Goal: Information Seeking & Learning: Learn about a topic

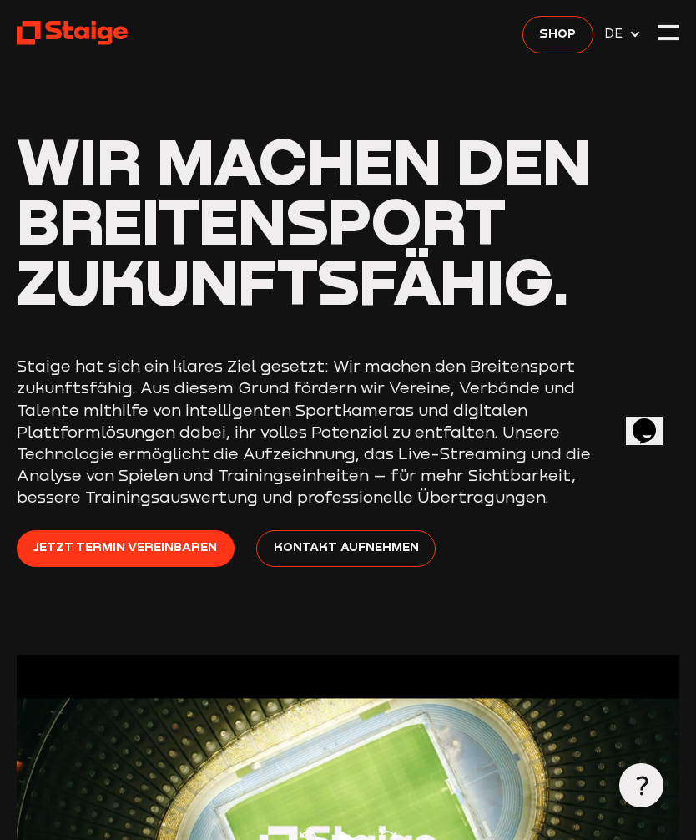
click at [670, 28] on div at bounding box center [669, 33] width 22 height 22
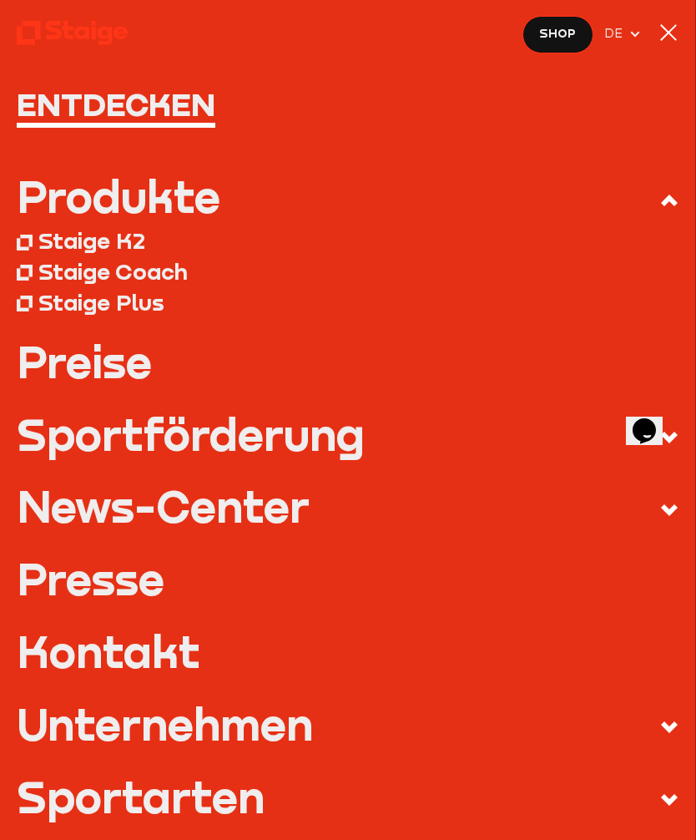
click at [73, 248] on div "Staige K2" at bounding box center [91, 241] width 107 height 28
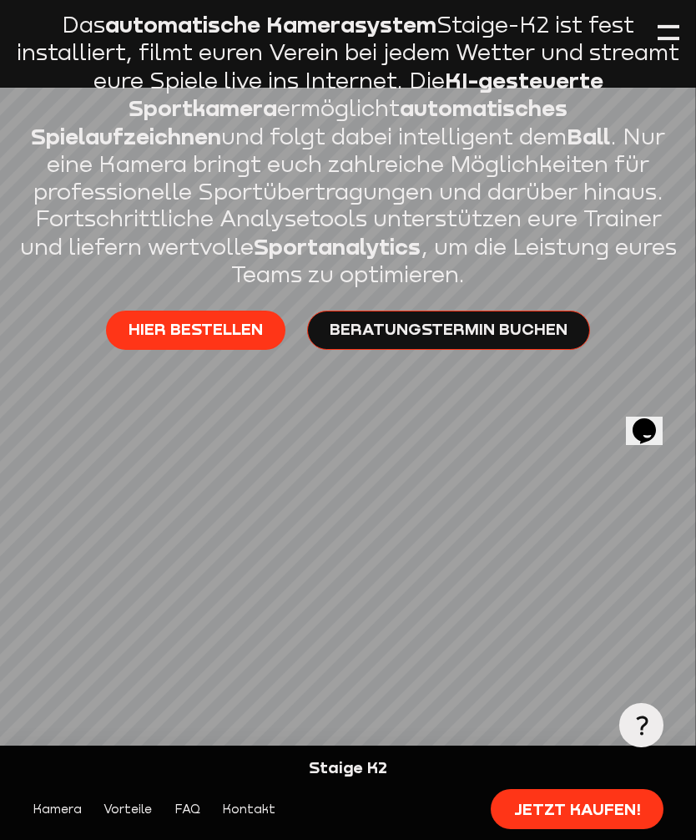
scroll to position [629, 0]
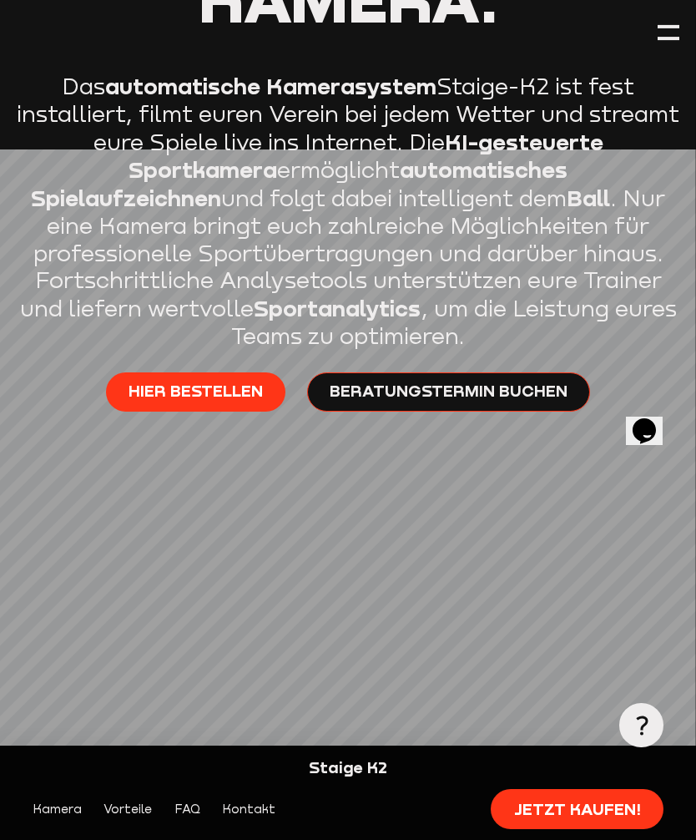
click at [664, 40] on div at bounding box center [669, 38] width 22 height 3
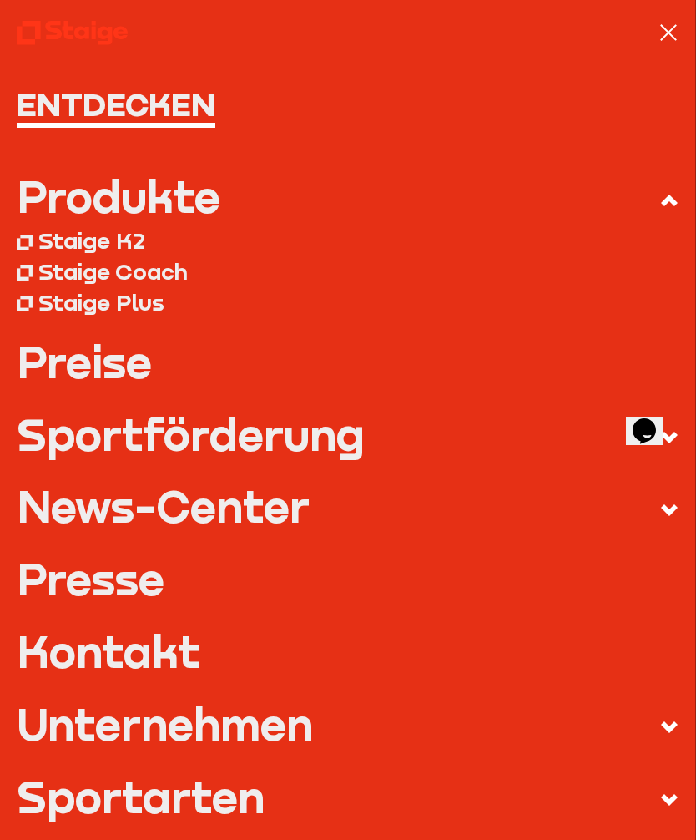
click at [68, 357] on link "Preise" at bounding box center [349, 361] width 664 height 43
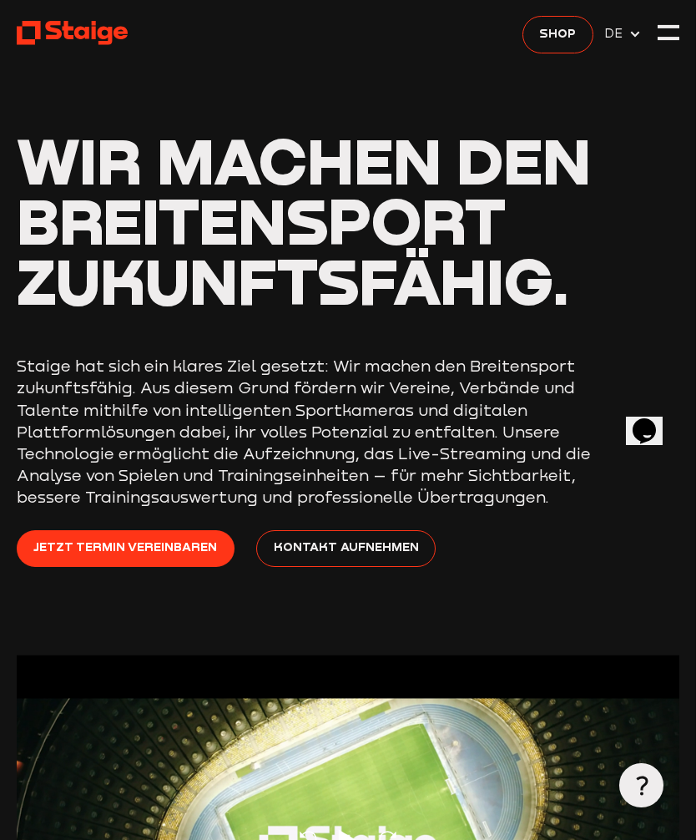
click at [575, 32] on span "Shop" at bounding box center [557, 33] width 37 height 19
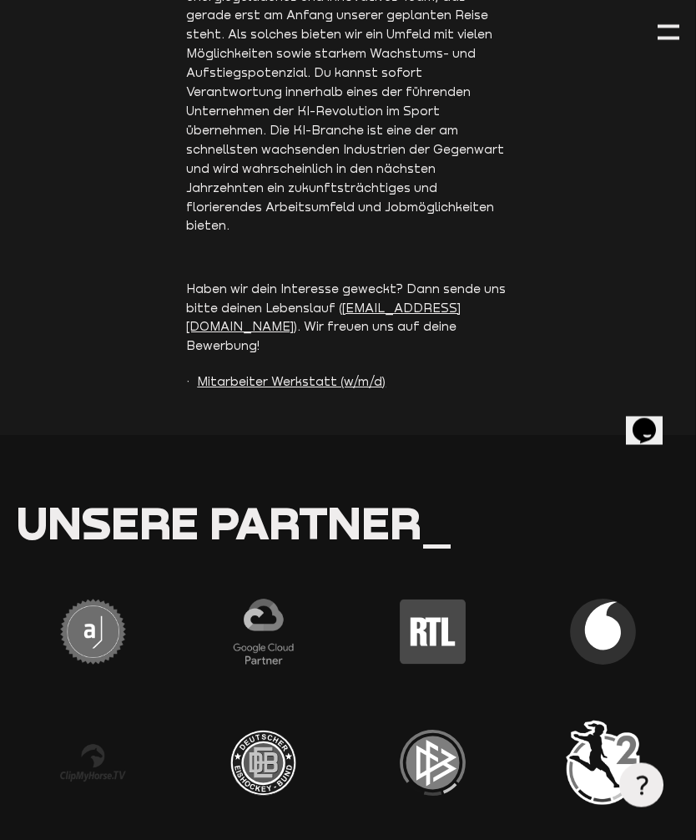
scroll to position [3997, 0]
click at [667, 33] on div at bounding box center [669, 33] width 22 height 22
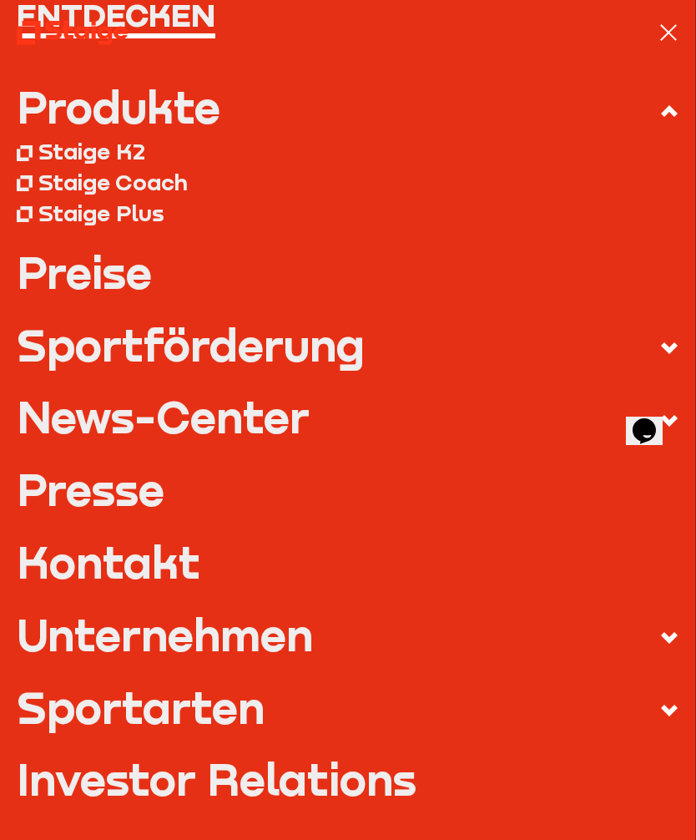
scroll to position [75, 0]
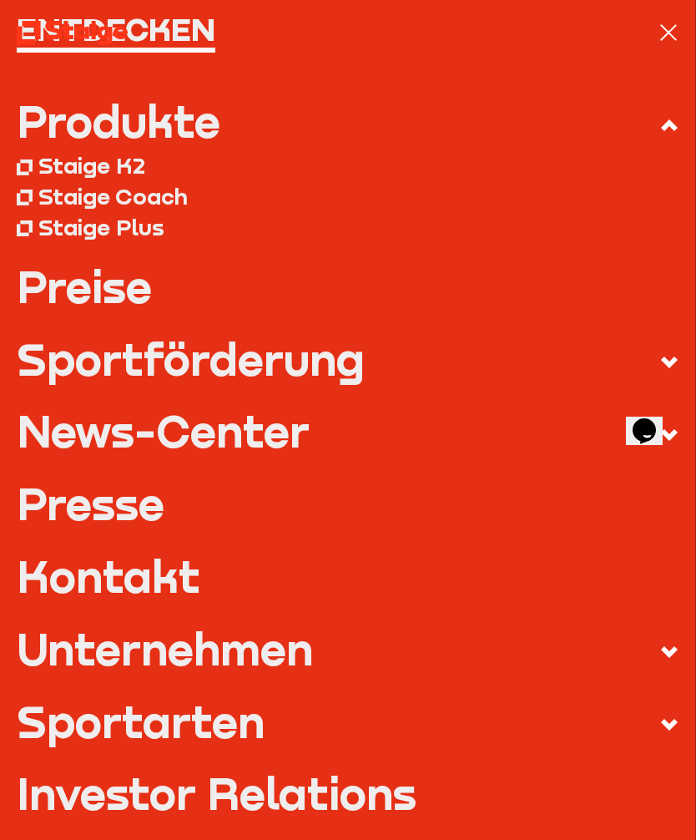
click at [80, 225] on div "Staige Plus" at bounding box center [101, 228] width 126 height 28
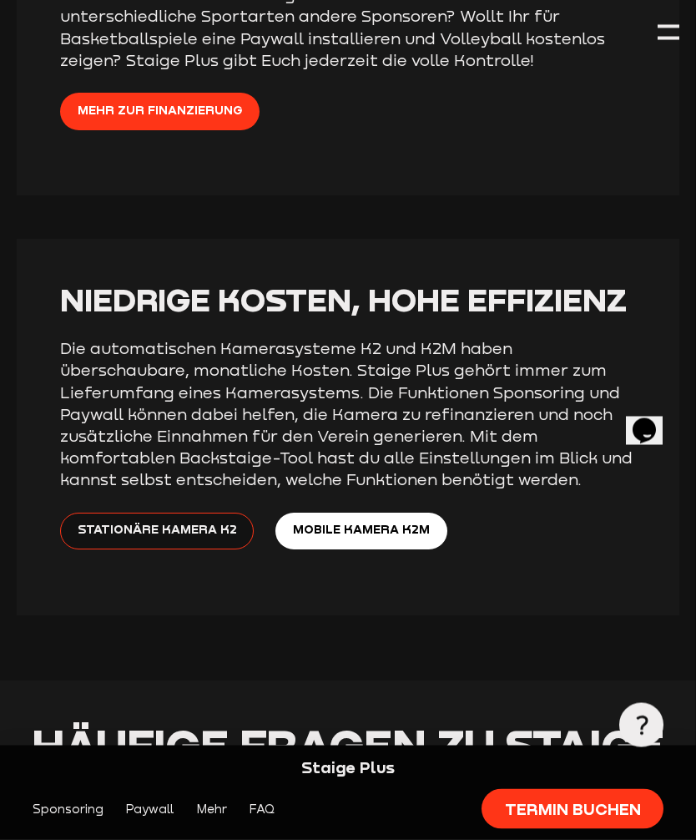
scroll to position [2805, 0]
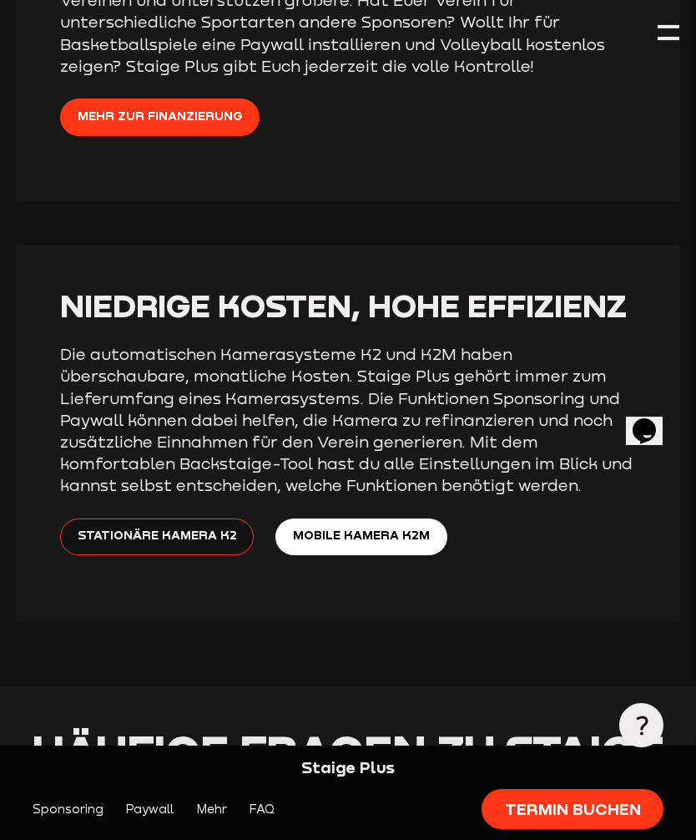
click at [664, 33] on div at bounding box center [669, 33] width 22 height 22
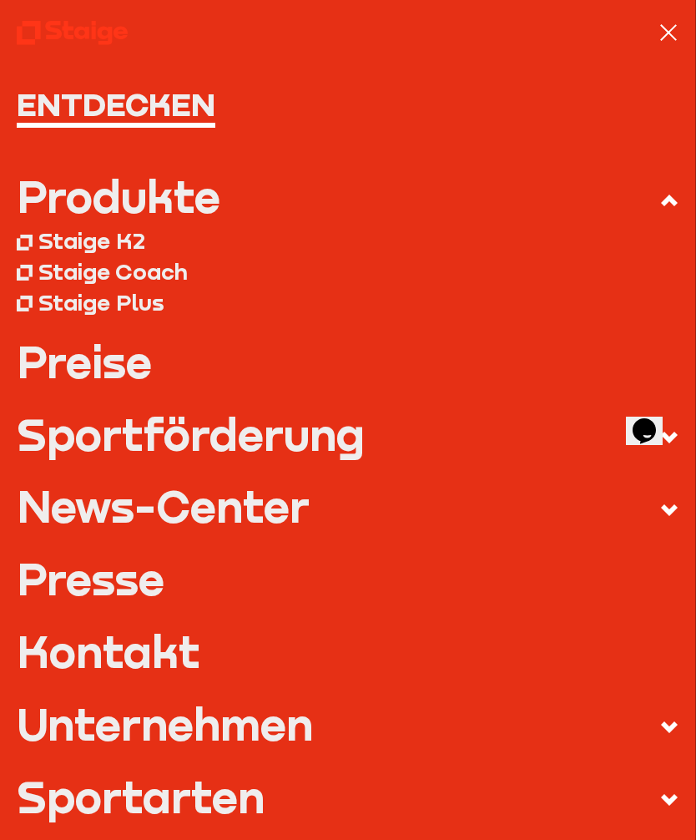
click at [73, 287] on div "Staige Plus" at bounding box center [349, 302] width 664 height 31
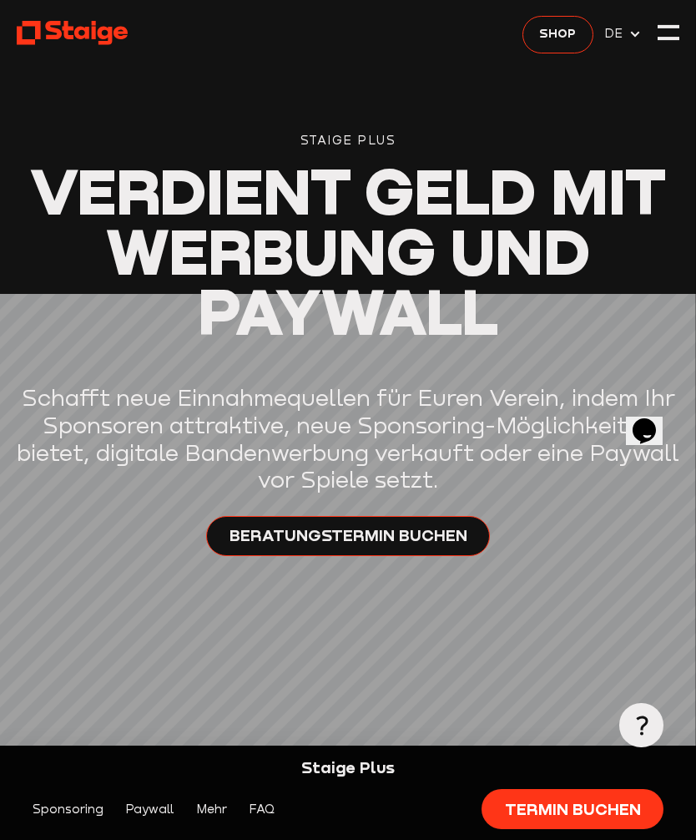
click at [680, 22] on div at bounding box center [669, 33] width 22 height 22
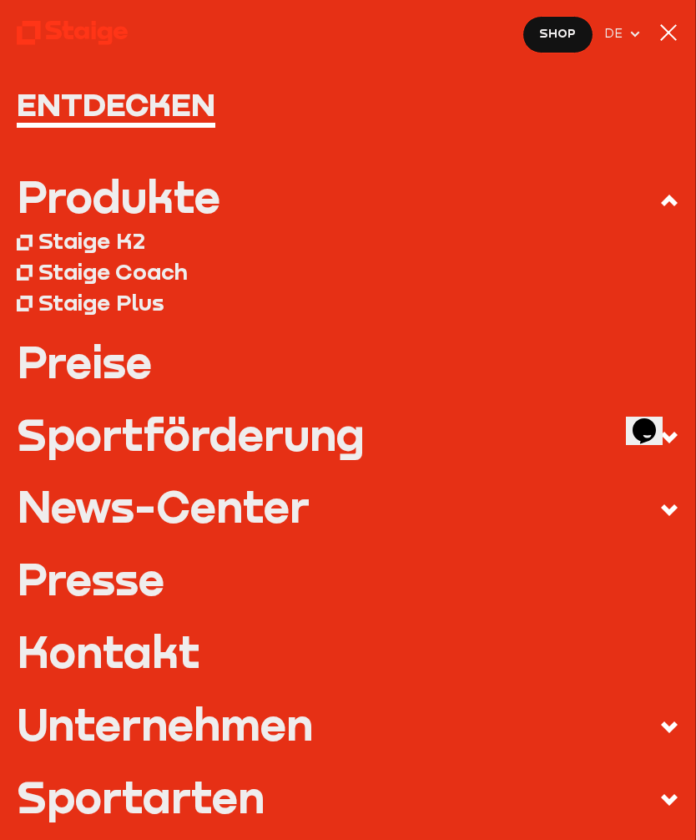
click at [76, 276] on div "Staige Coach" at bounding box center [112, 272] width 149 height 28
click at [59, 352] on link "Preise" at bounding box center [349, 361] width 664 height 43
click at [107, 212] on div "Produkte" at bounding box center [119, 196] width 204 height 43
click at [0, 0] on input "Produkte" at bounding box center [0, 0] width 0 height 0
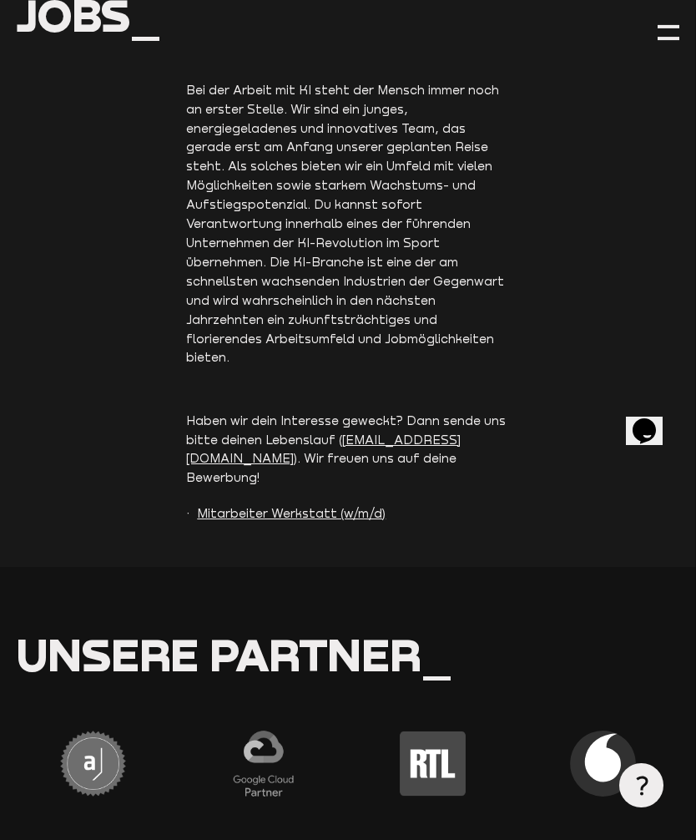
scroll to position [3864, 0]
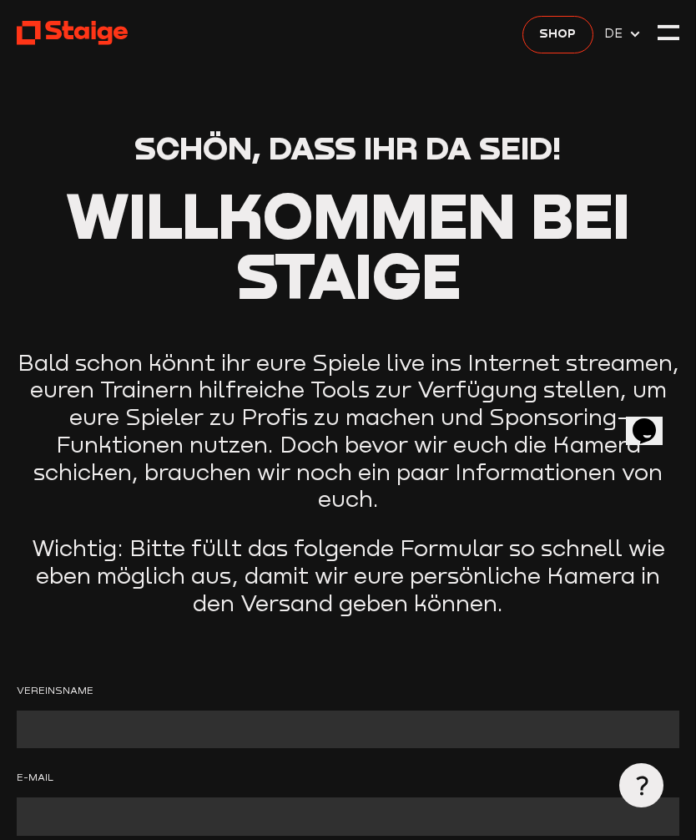
click at [670, 43] on div at bounding box center [669, 33] width 22 height 22
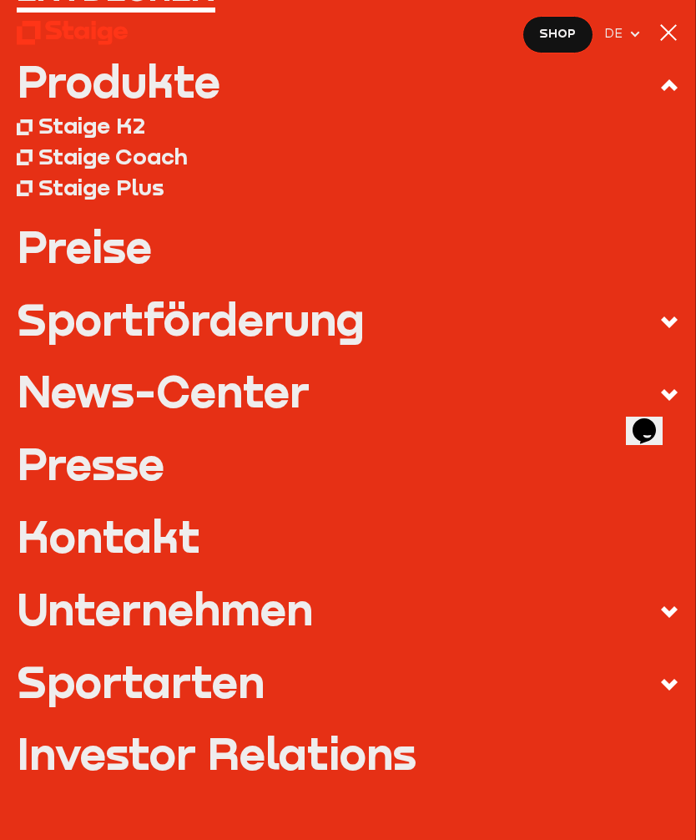
scroll to position [119, 0]
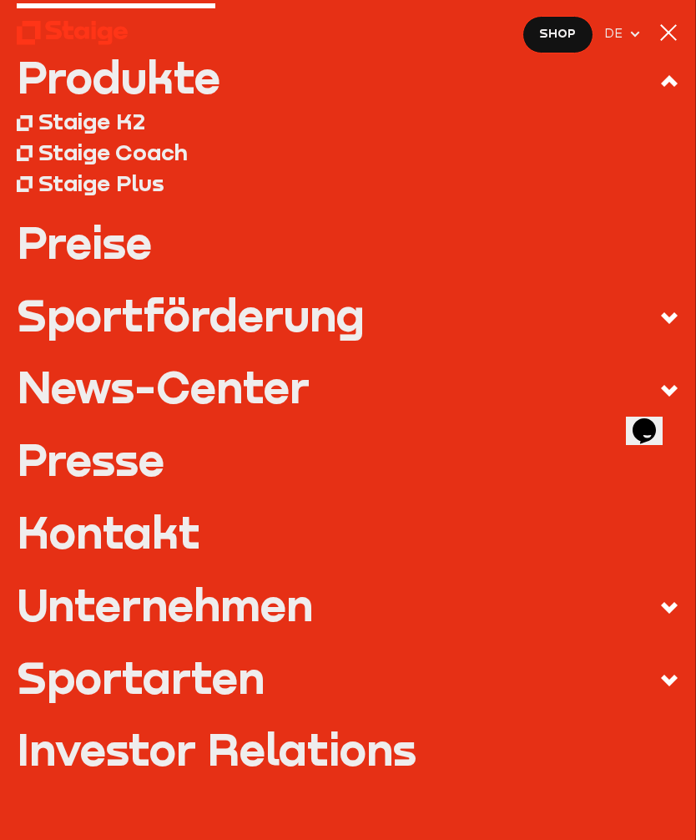
click at [59, 246] on link "Preise" at bounding box center [349, 241] width 664 height 43
